Goal: Information Seeking & Learning: Learn about a topic

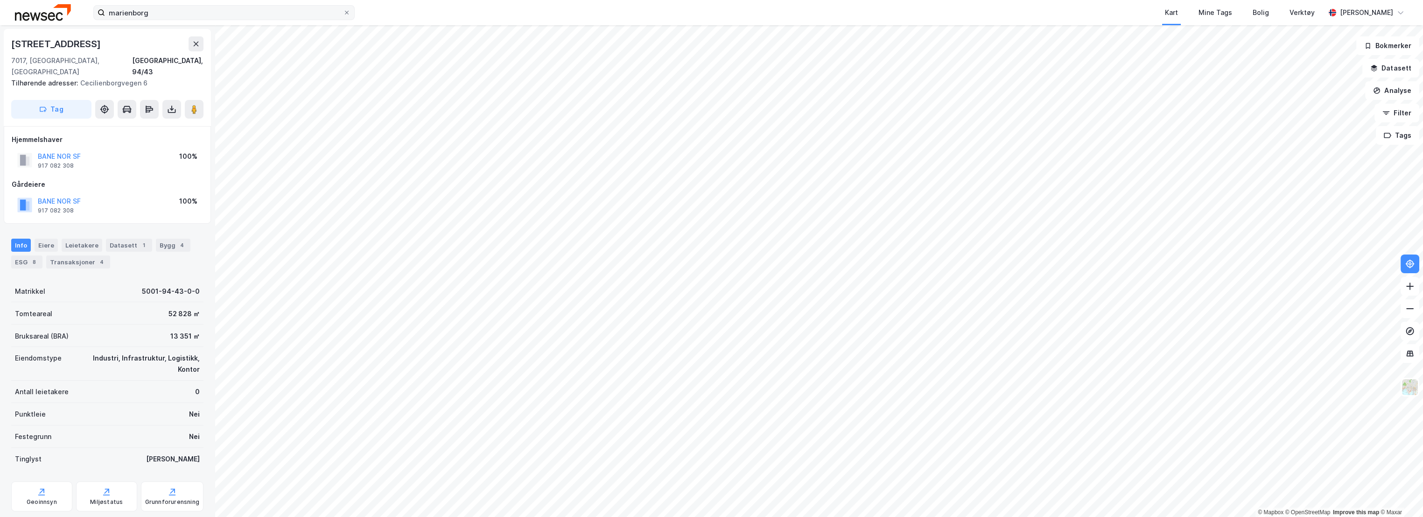
scroll to position [0, 0]
click at [164, 12] on input "marienborg" at bounding box center [224, 13] width 238 height 14
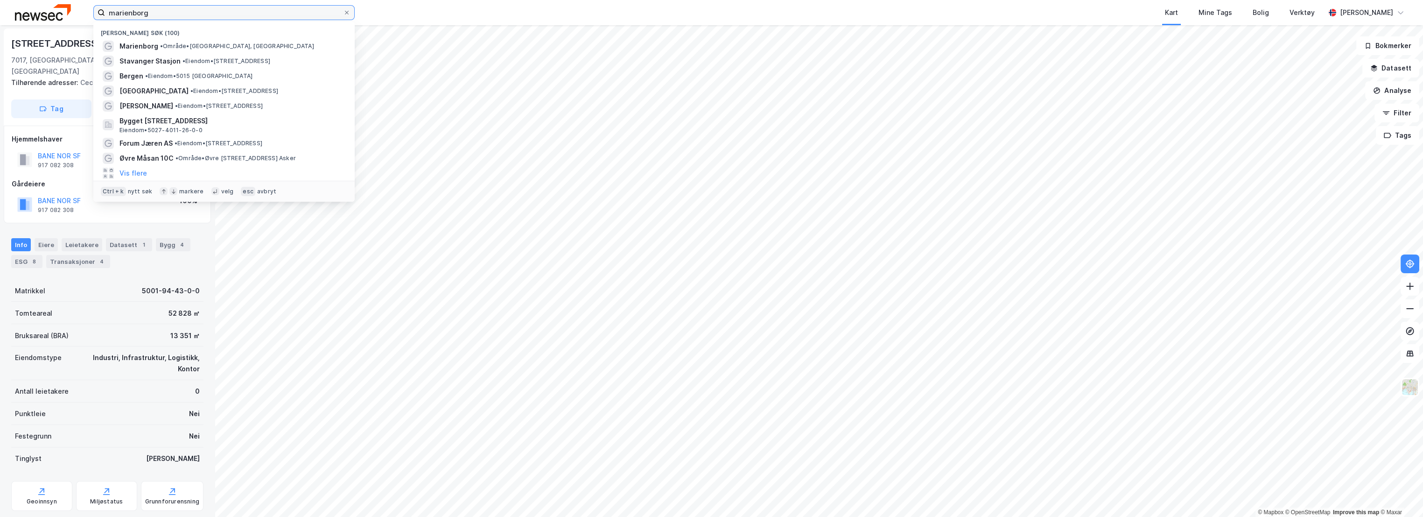
click at [164, 12] on input "marienborg" at bounding box center [224, 13] width 238 height 14
click at [161, 59] on span "Stavanger Stasjon" at bounding box center [150, 61] width 61 height 11
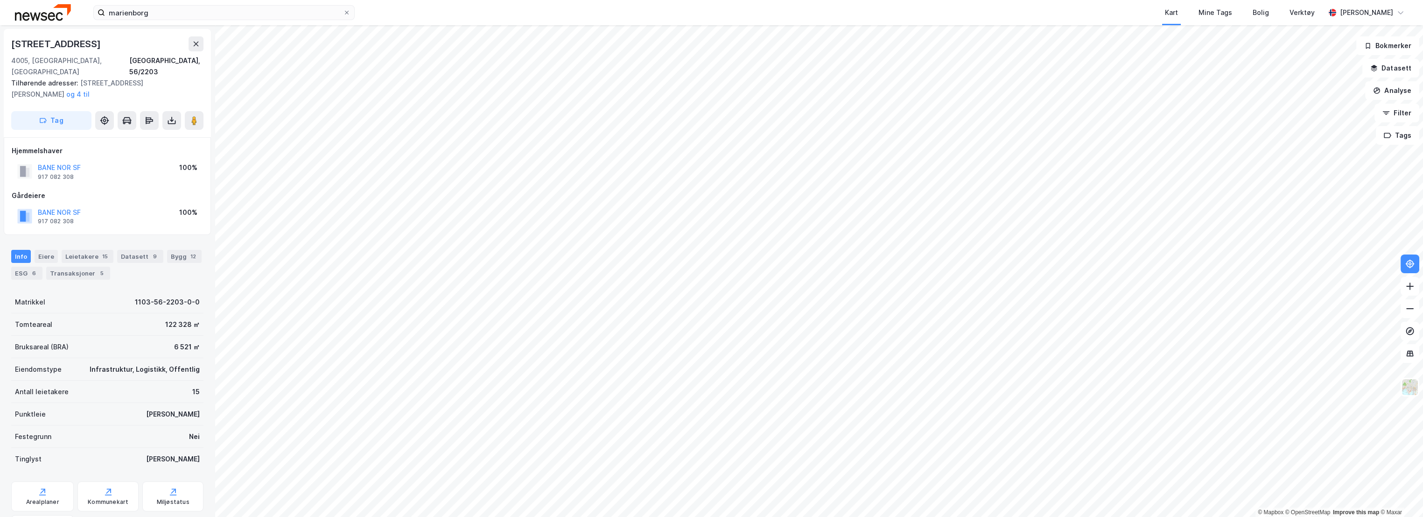
scroll to position [0, 0]
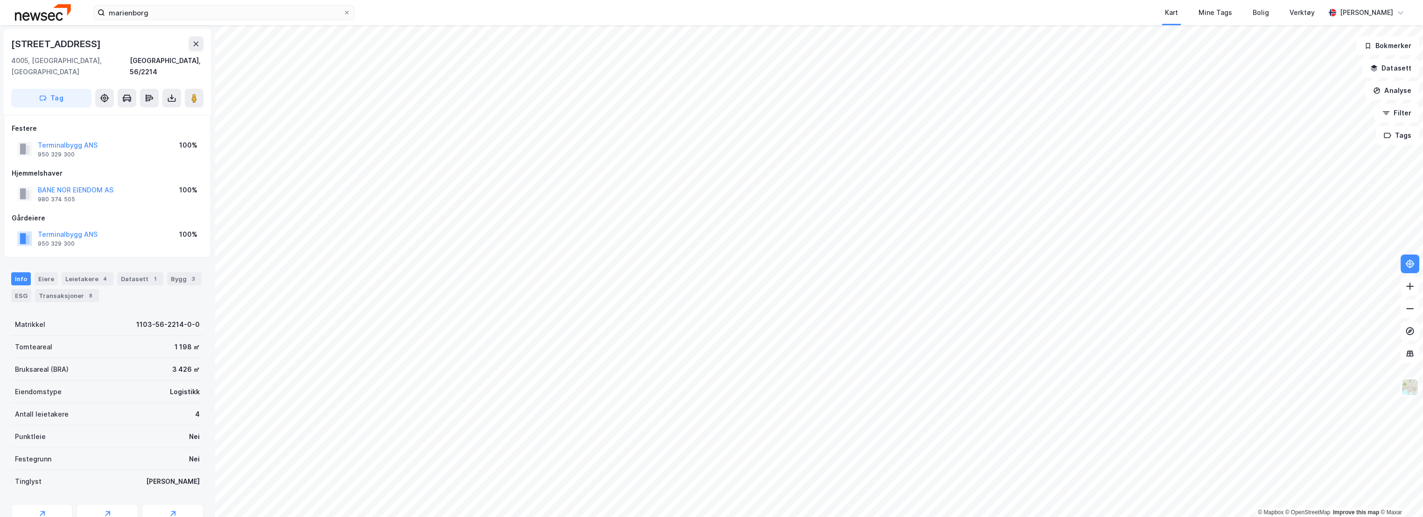
scroll to position [0, 0]
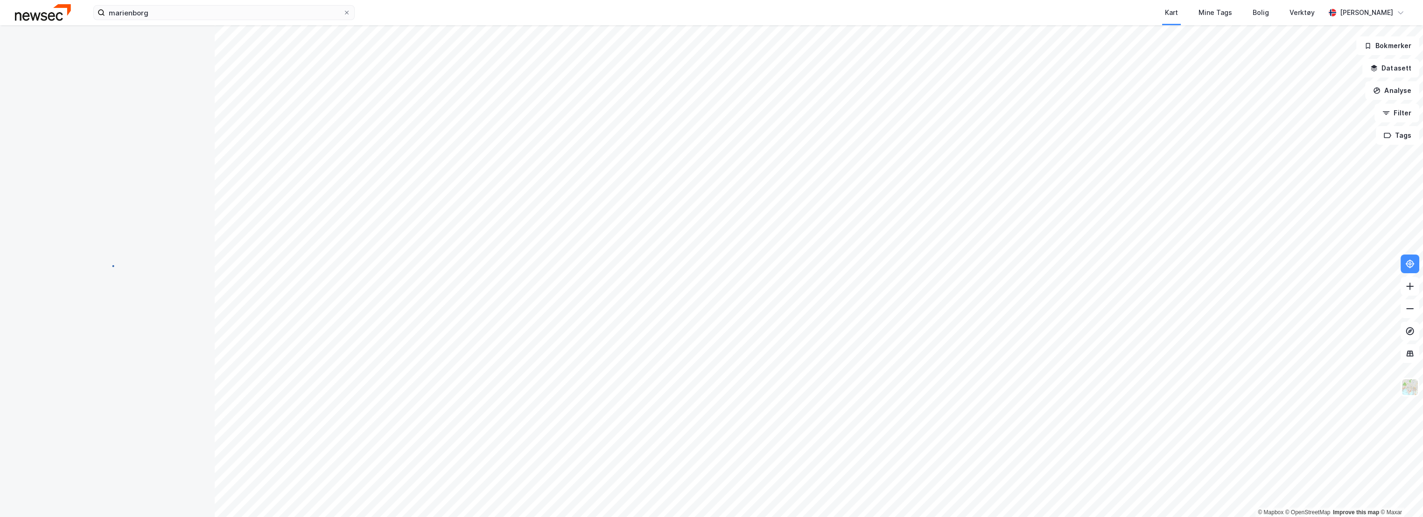
scroll to position [0, 0]
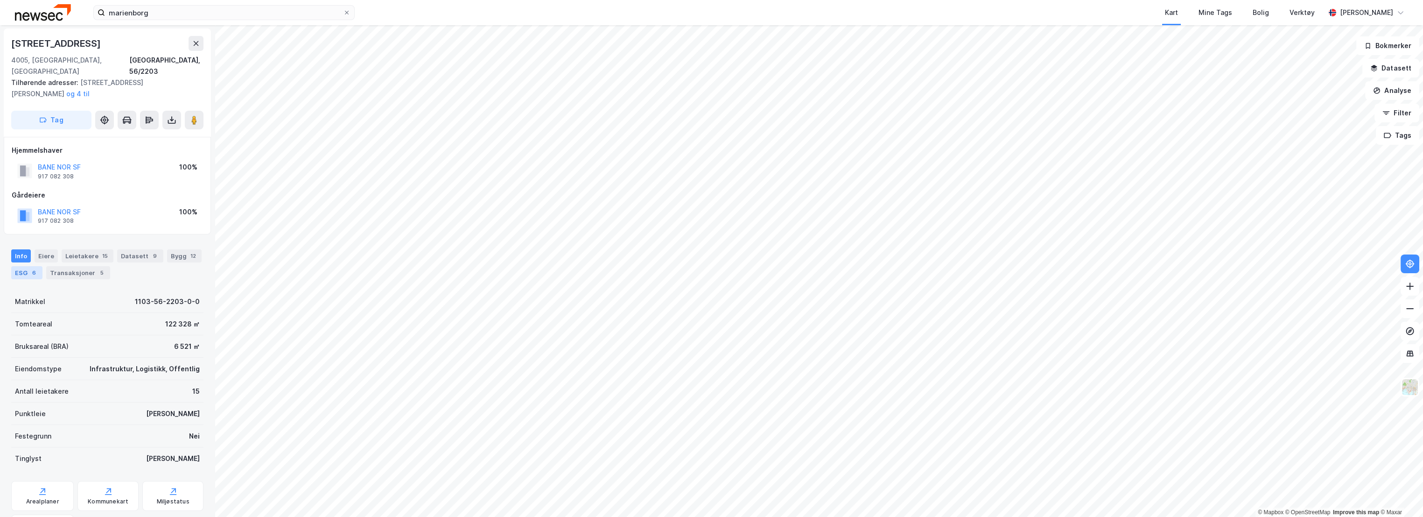
click at [23, 266] on div "ESG 6" at bounding box center [26, 272] width 31 height 13
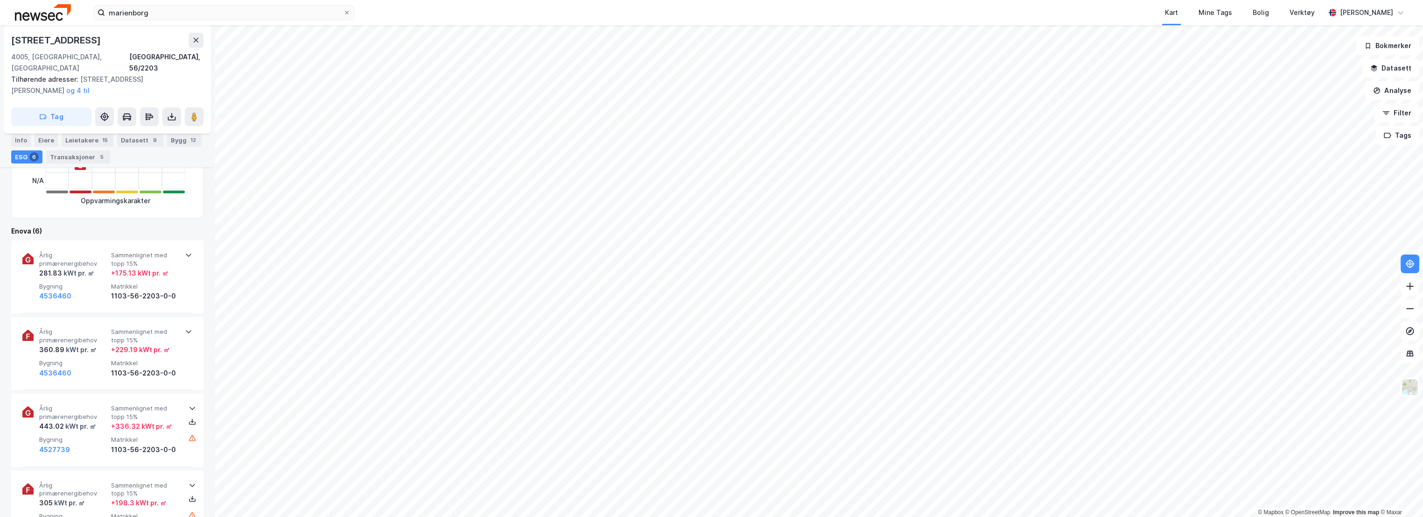
scroll to position [259, 0]
